Goal: Task Accomplishment & Management: Manage account settings

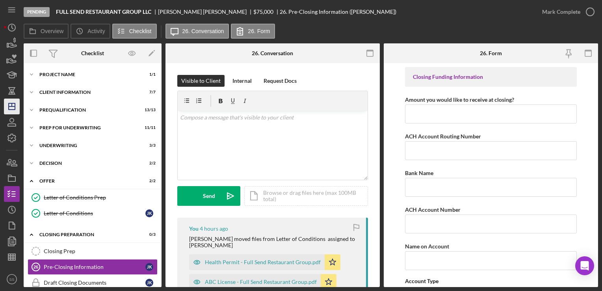
scroll to position [286, 0]
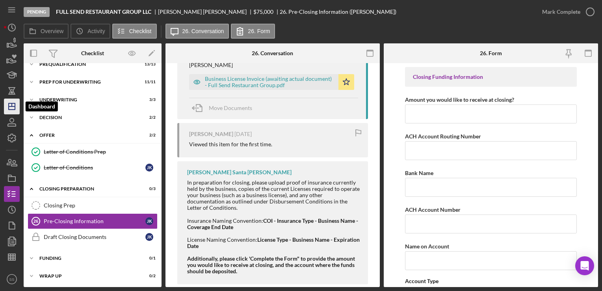
click at [16, 109] on icon "Icon/Dashboard" at bounding box center [12, 107] width 20 height 20
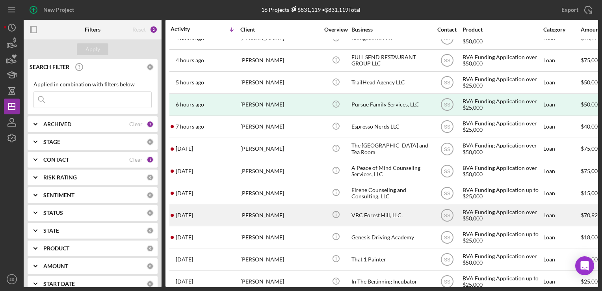
scroll to position [11, 0]
click at [271, 220] on div "[PERSON_NAME]" at bounding box center [279, 216] width 79 height 21
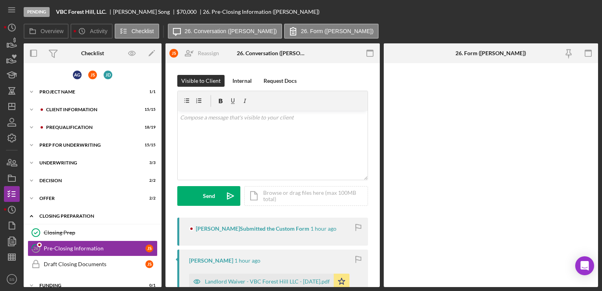
scroll to position [26, 0]
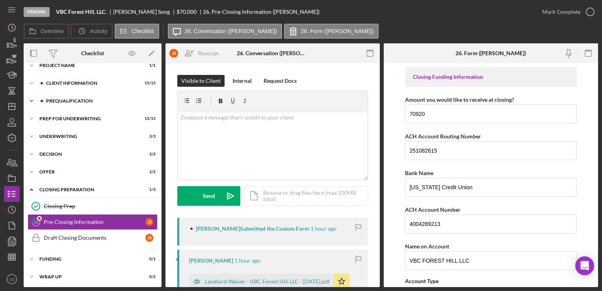
click at [63, 97] on div "Icon/Expander Prequalification 18 / 19" at bounding box center [93, 101] width 138 height 16
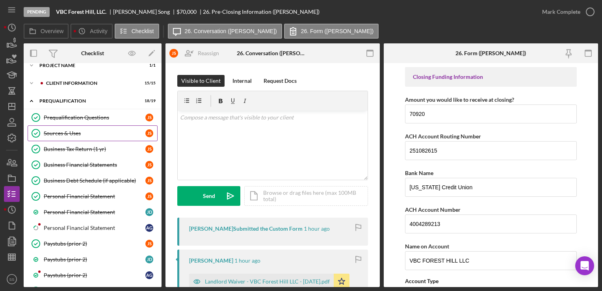
click at [78, 132] on div "Sources & Uses" at bounding box center [95, 133] width 102 height 6
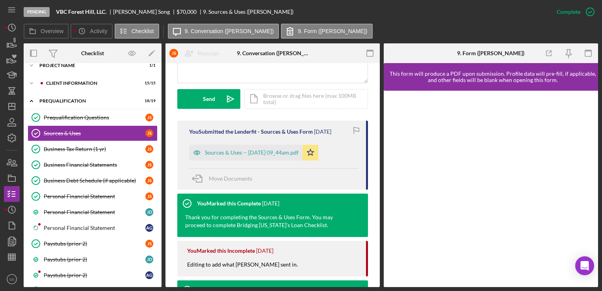
scroll to position [214, 0]
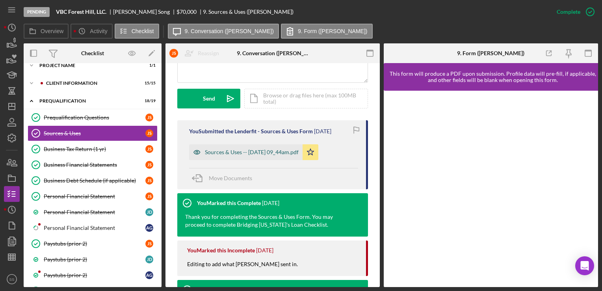
click at [285, 150] on div "Sources & Uses -- [DATE] 09_44am.pdf" at bounding box center [252, 152] width 94 height 6
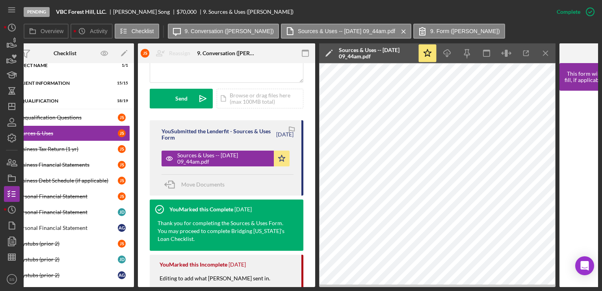
scroll to position [0, 28]
